Goal: Information Seeking & Learning: Find specific page/section

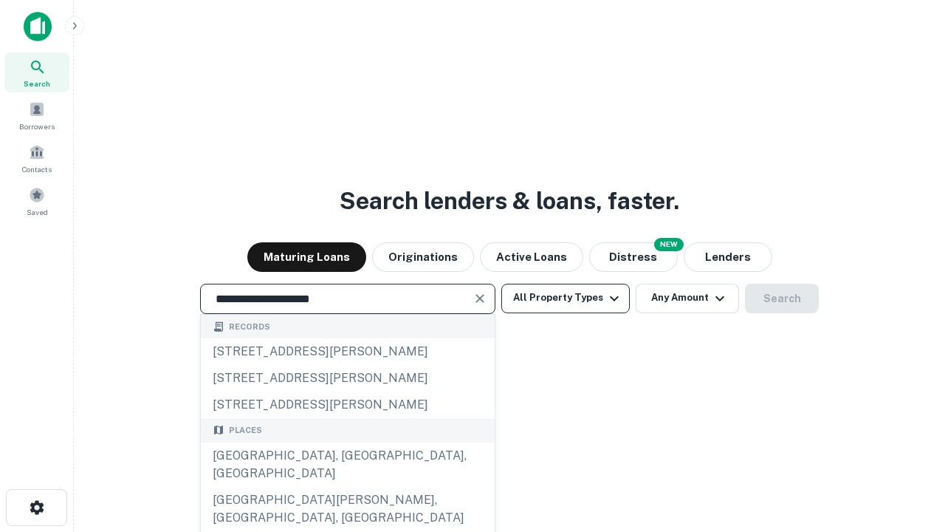
click at [347, 487] on div "[GEOGRAPHIC_DATA], [GEOGRAPHIC_DATA], [GEOGRAPHIC_DATA]" at bounding box center [348, 464] width 294 height 44
click at [566, 298] on button "All Property Types" at bounding box center [566, 299] width 129 height 30
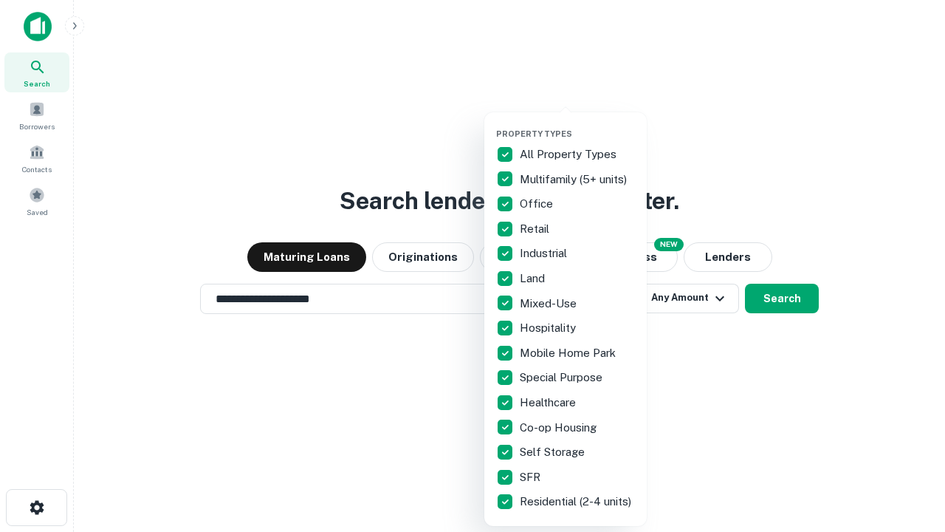
type input "**********"
click at [578, 124] on button "button" at bounding box center [577, 124] width 162 height 1
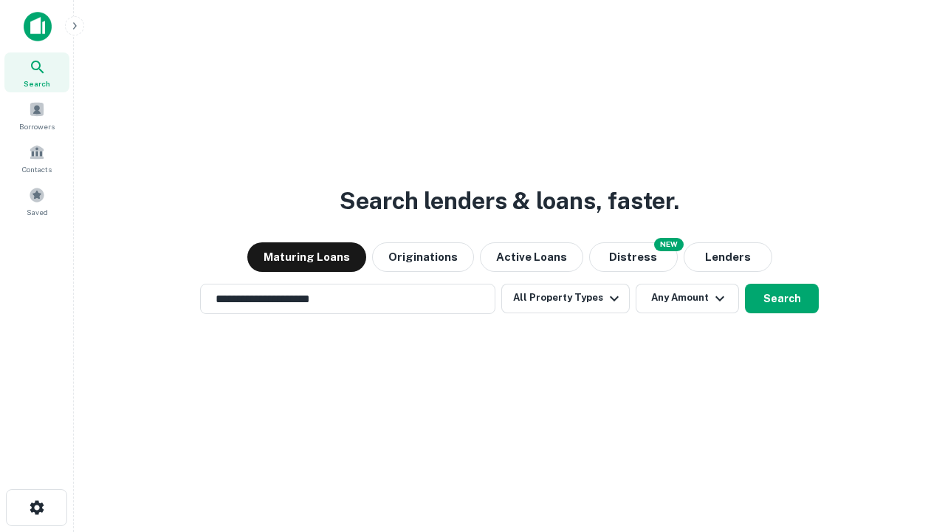
scroll to position [9, 178]
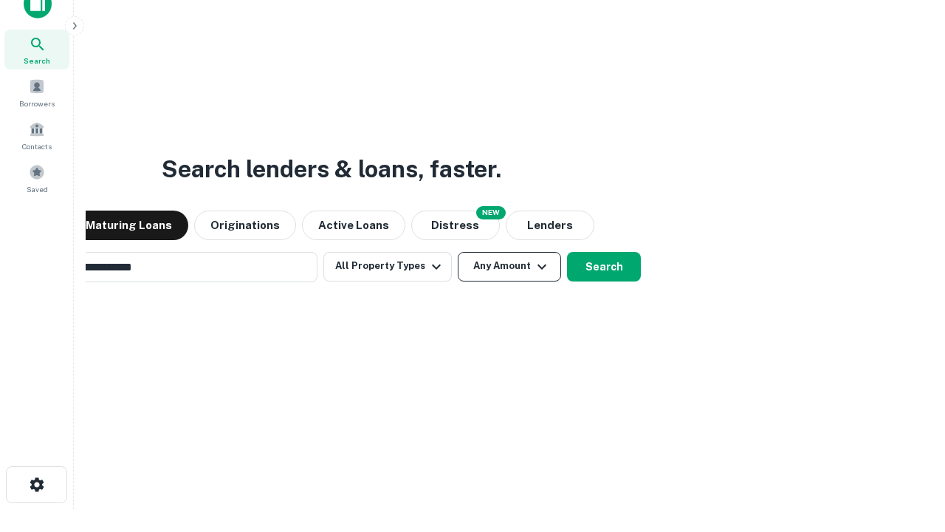
click at [458, 252] on button "Any Amount" at bounding box center [509, 267] width 103 height 30
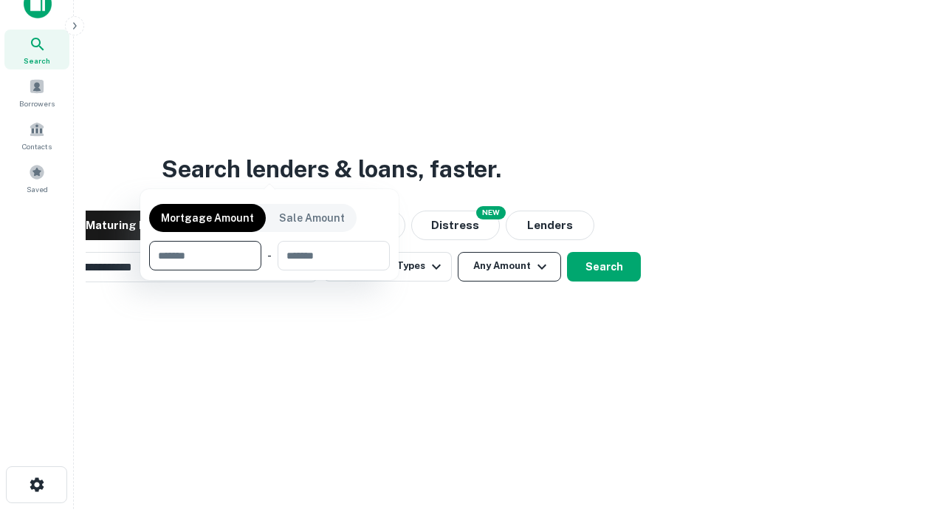
scroll to position [24, 0]
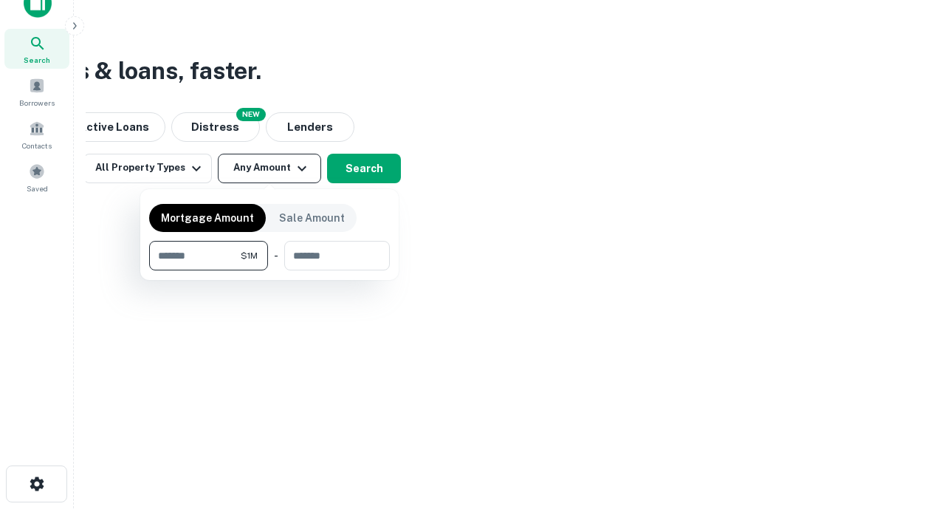
type input "*******"
click at [270, 270] on button "button" at bounding box center [269, 270] width 241 height 1
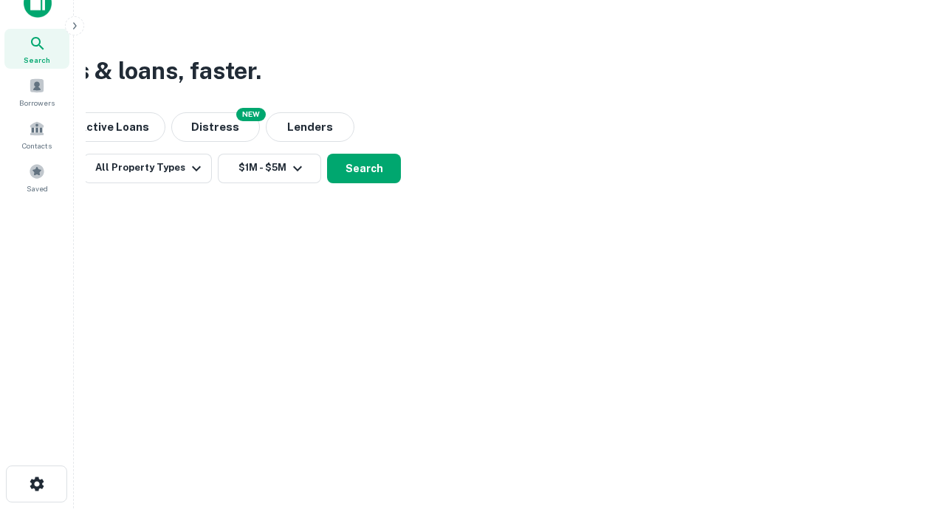
scroll to position [9, 273]
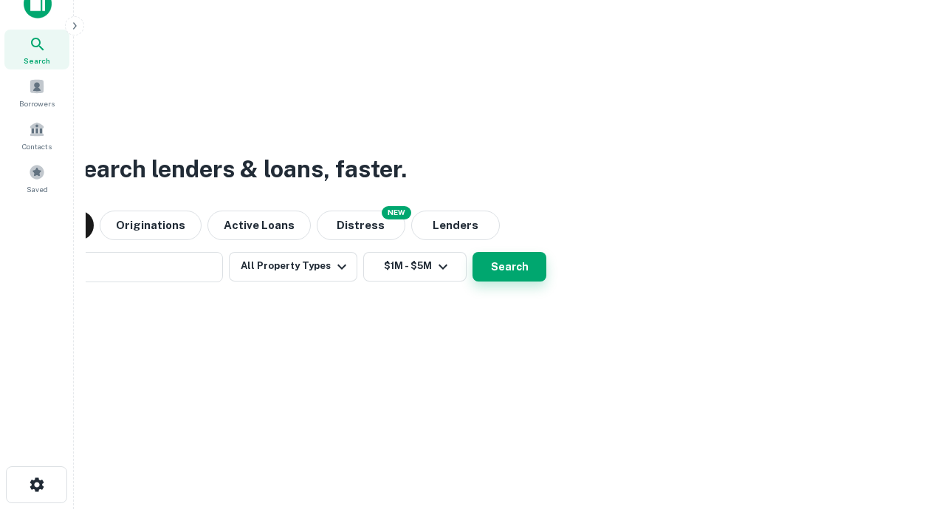
click at [473, 252] on button "Search" at bounding box center [510, 267] width 74 height 30
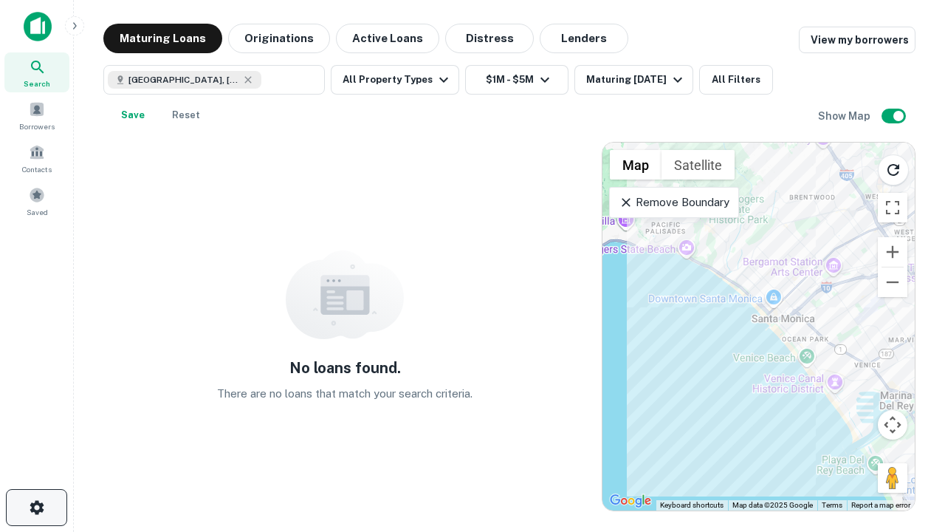
click at [36, 507] on icon "button" at bounding box center [37, 508] width 18 height 18
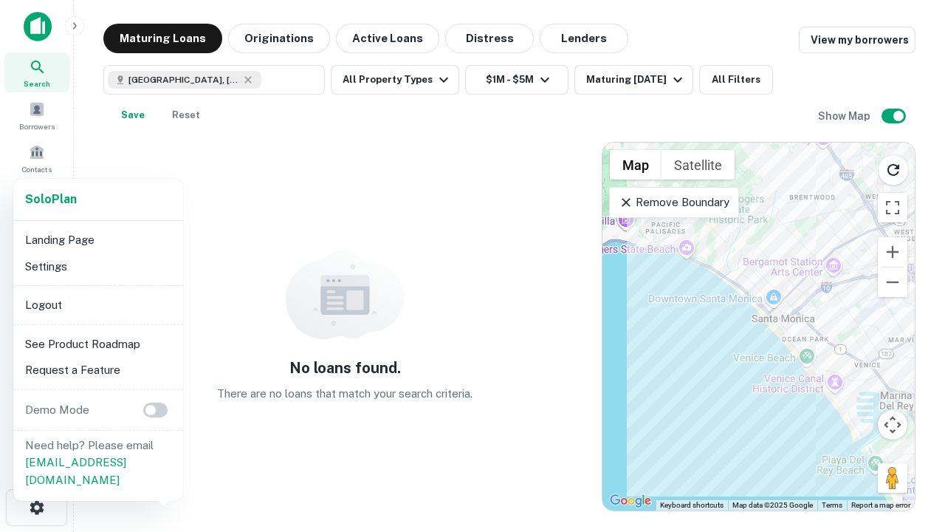
click at [97, 304] on li "Logout" at bounding box center [98, 305] width 158 height 27
